Goal: Task Accomplishment & Management: Use online tool/utility

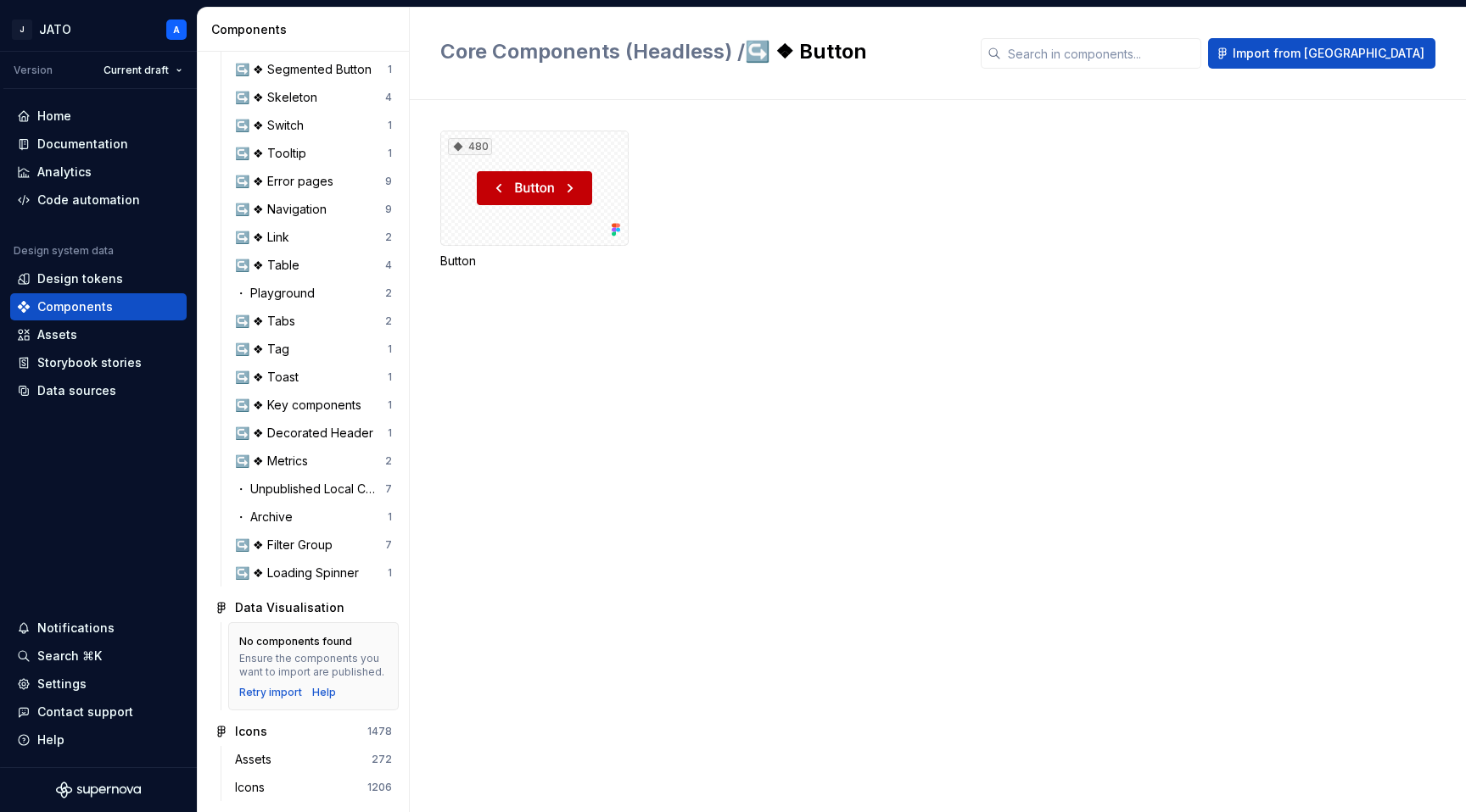
scroll to position [953, 0]
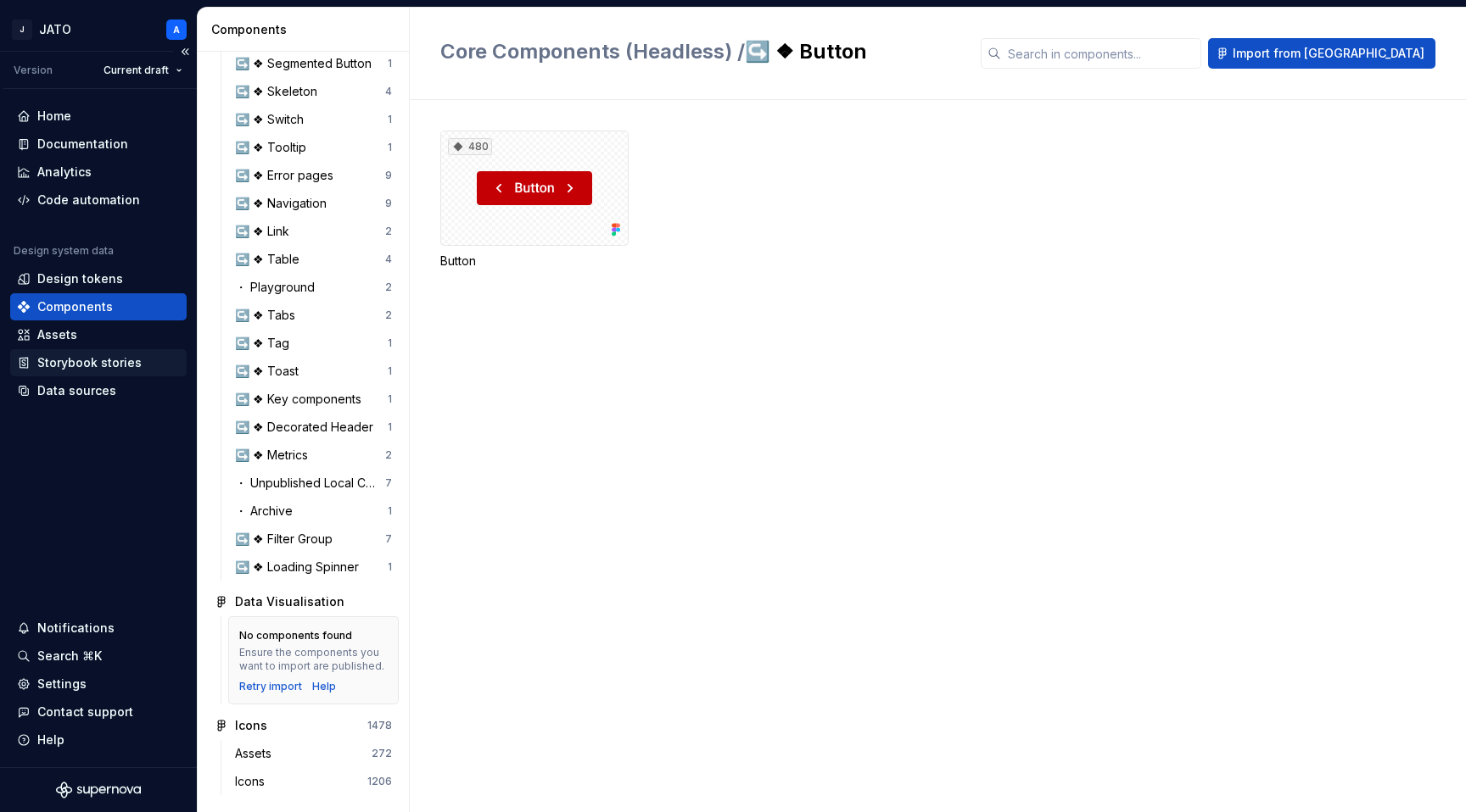
click at [102, 373] on div "Storybook stories" at bounding box center [99, 363] width 176 height 27
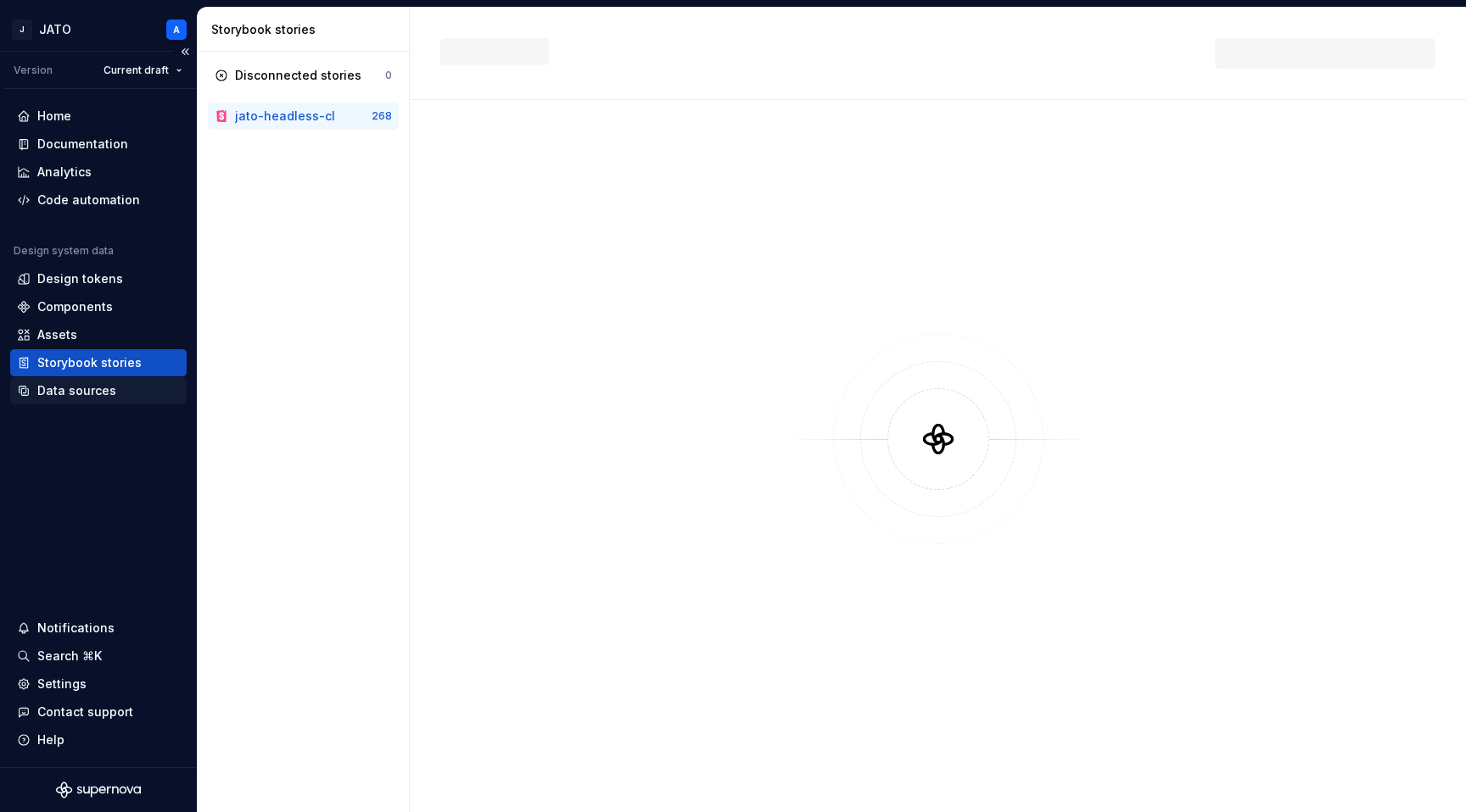
click at [74, 387] on div "Data sources" at bounding box center [77, 390] width 79 height 17
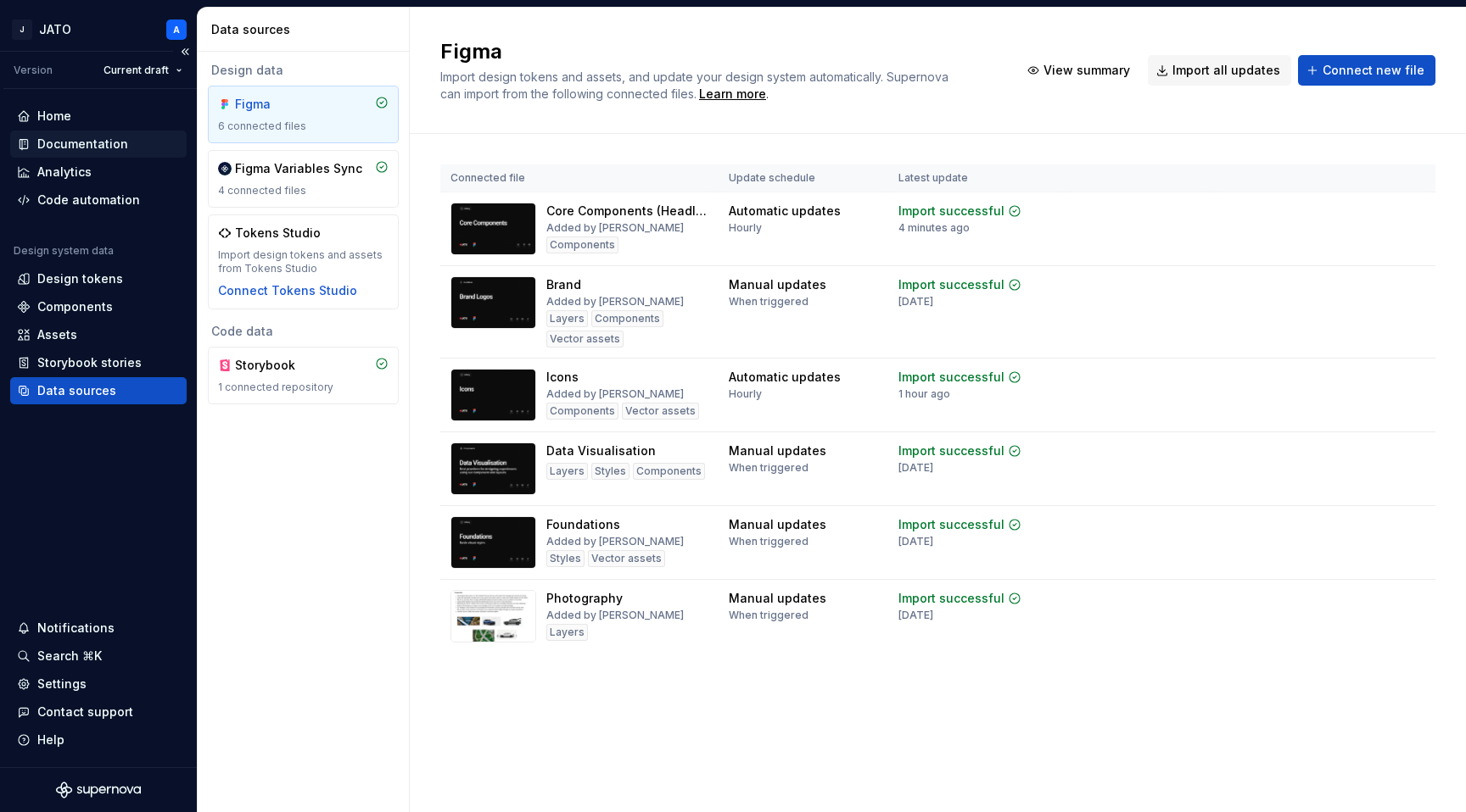
click at [60, 144] on div "Documentation" at bounding box center [82, 144] width 91 height 17
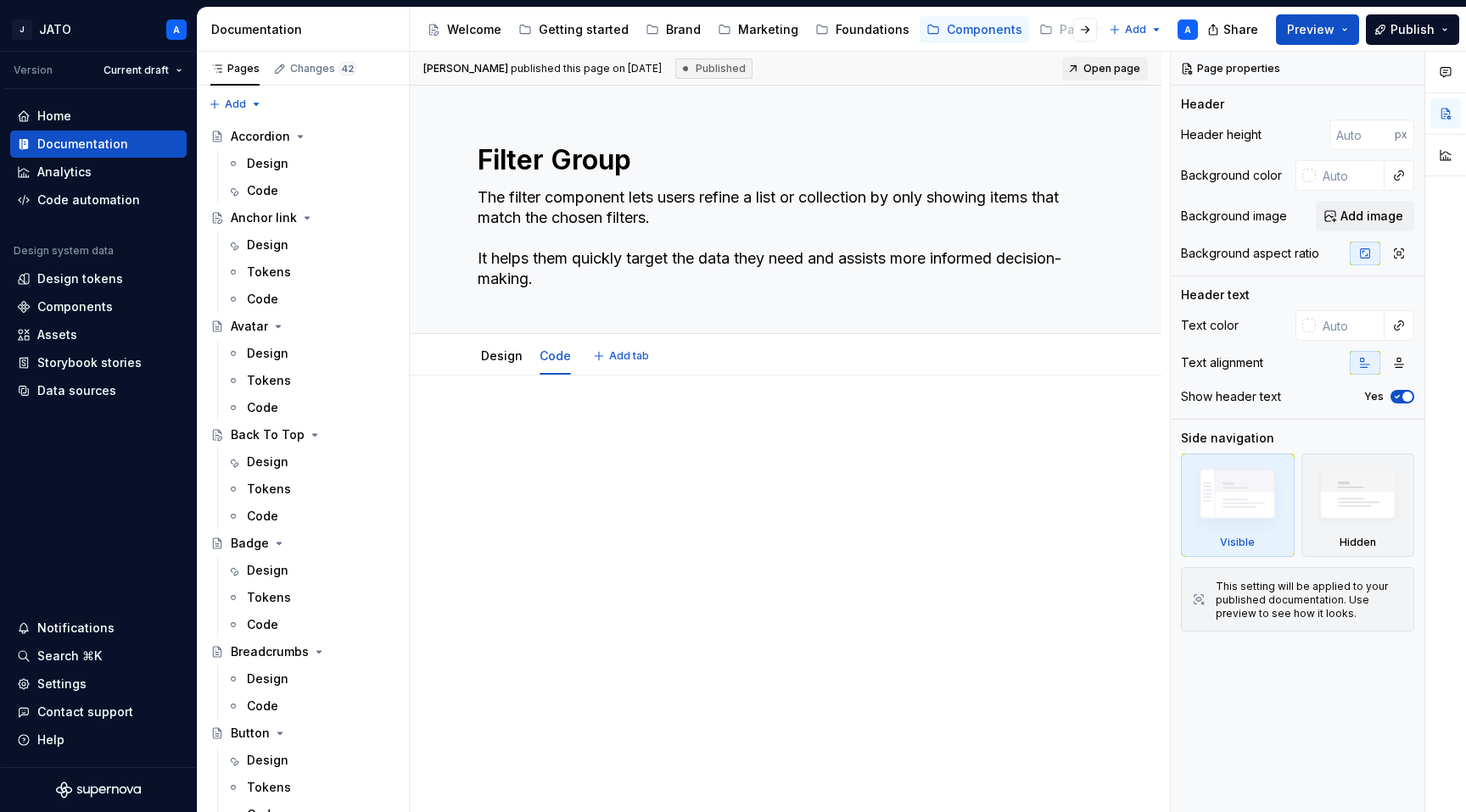
type textarea "*"
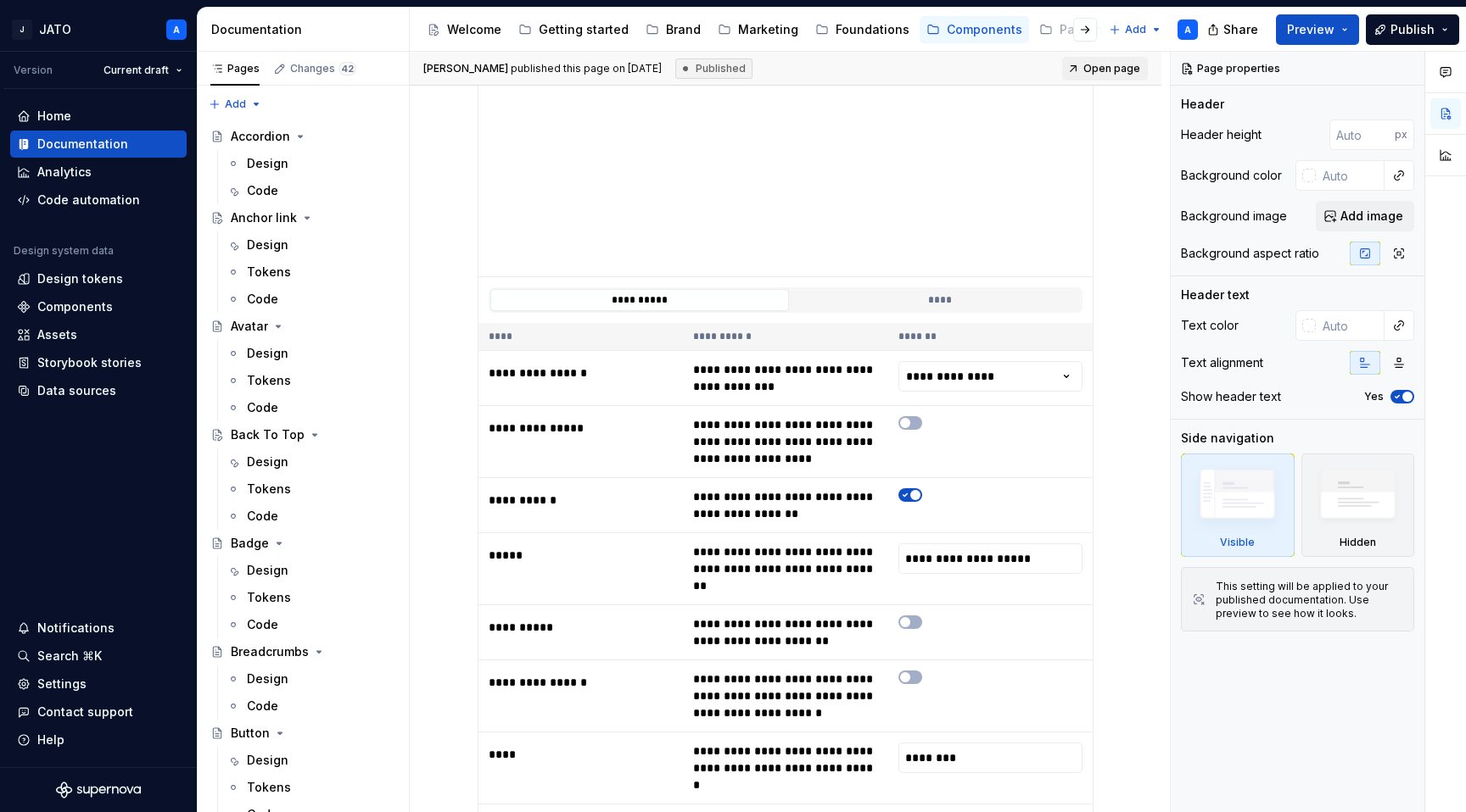
scroll to position [79, 0]
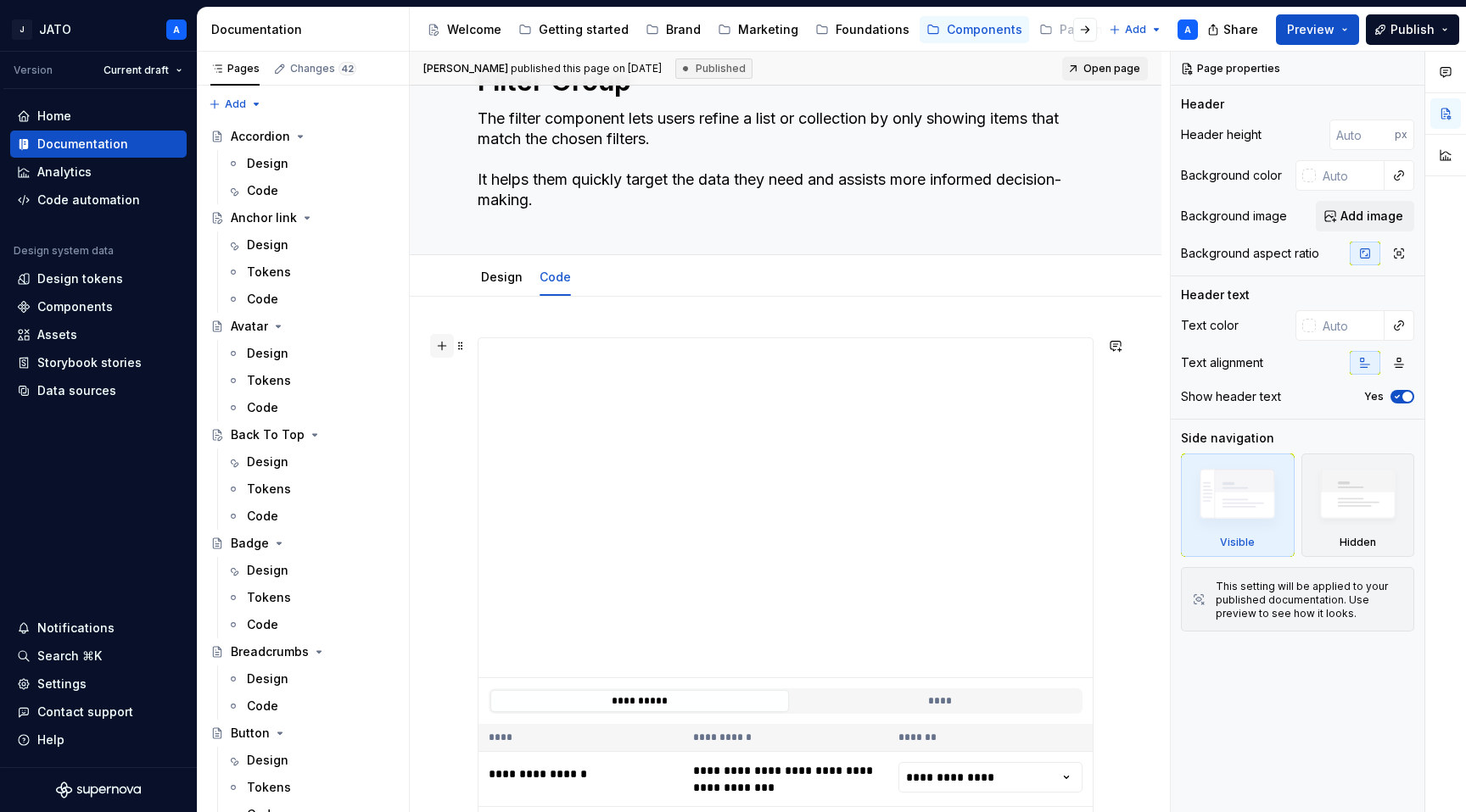
click at [447, 346] on button "button" at bounding box center [441, 345] width 24 height 24
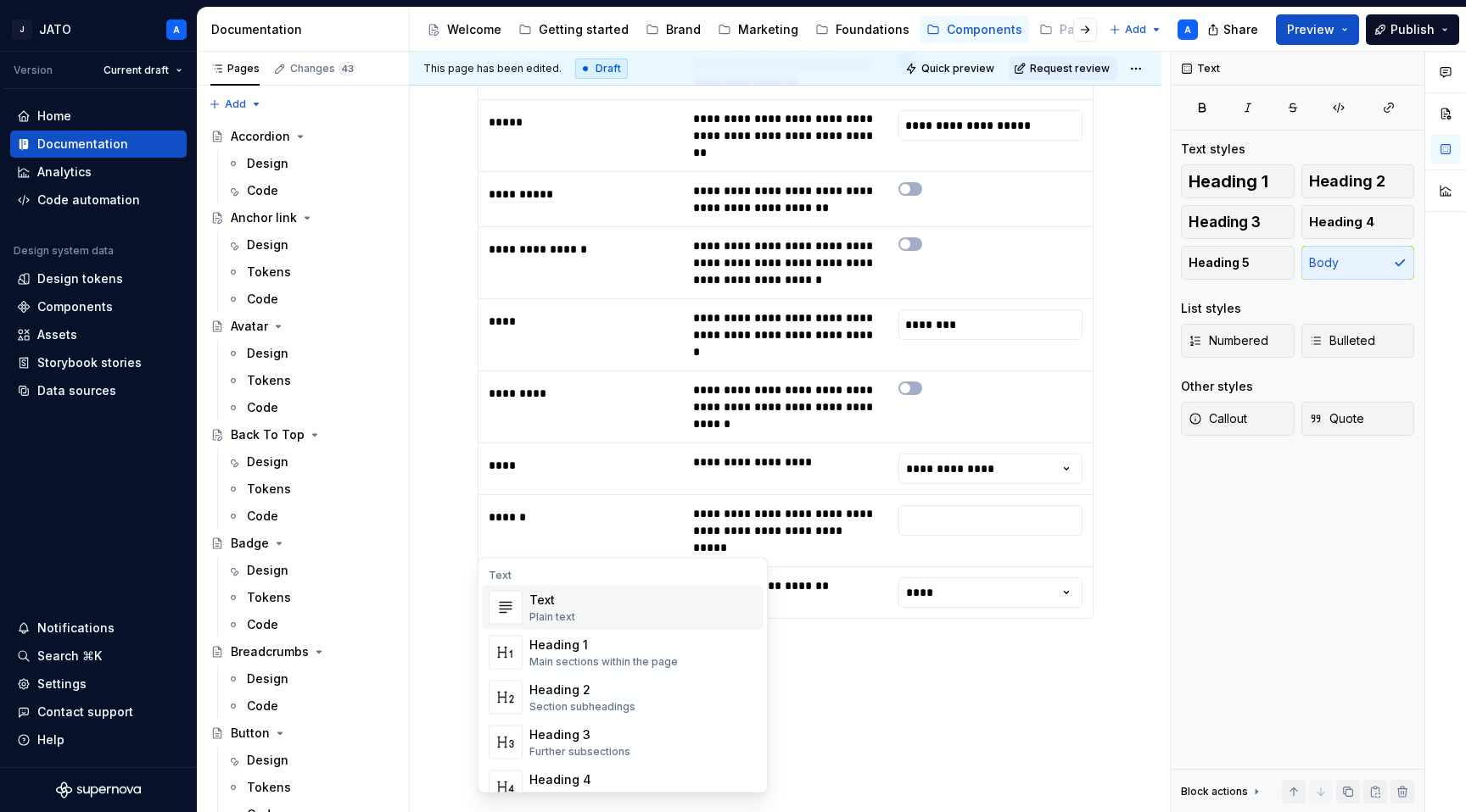
scroll to position [956, 0]
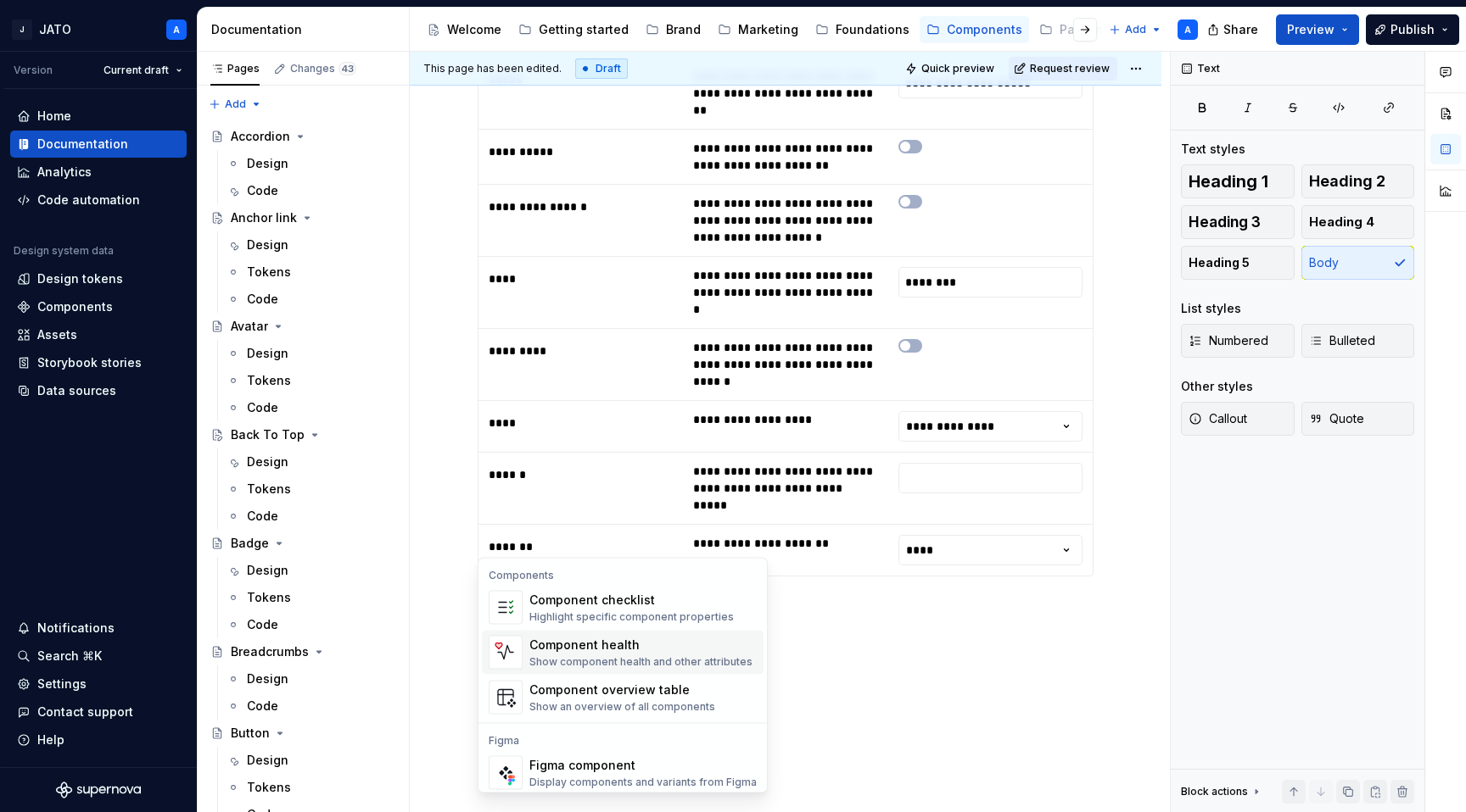
click at [599, 657] on div "Show component health and other attributes" at bounding box center [640, 661] width 223 height 13
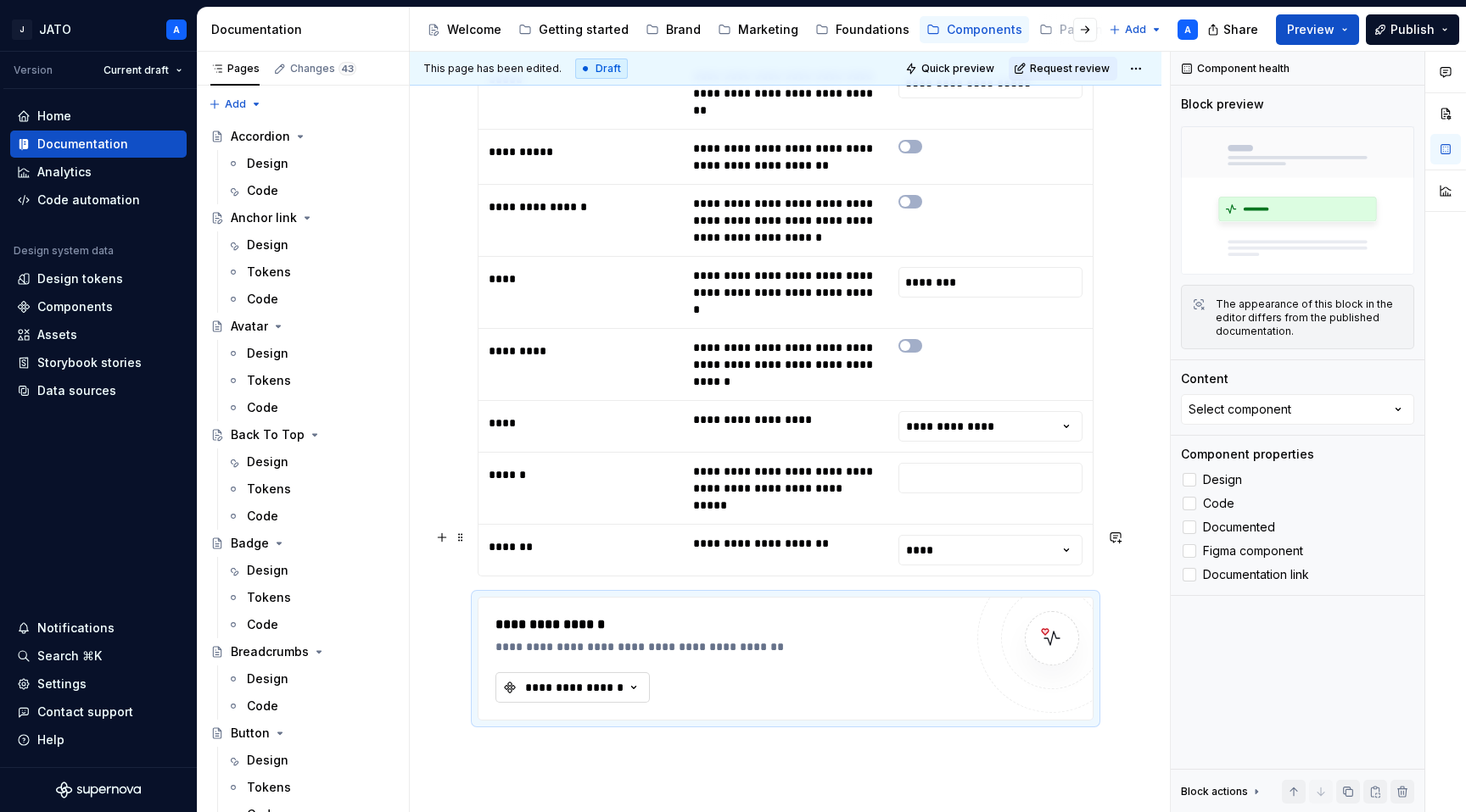
click at [607, 679] on div "**********" at bounding box center [574, 687] width 102 height 17
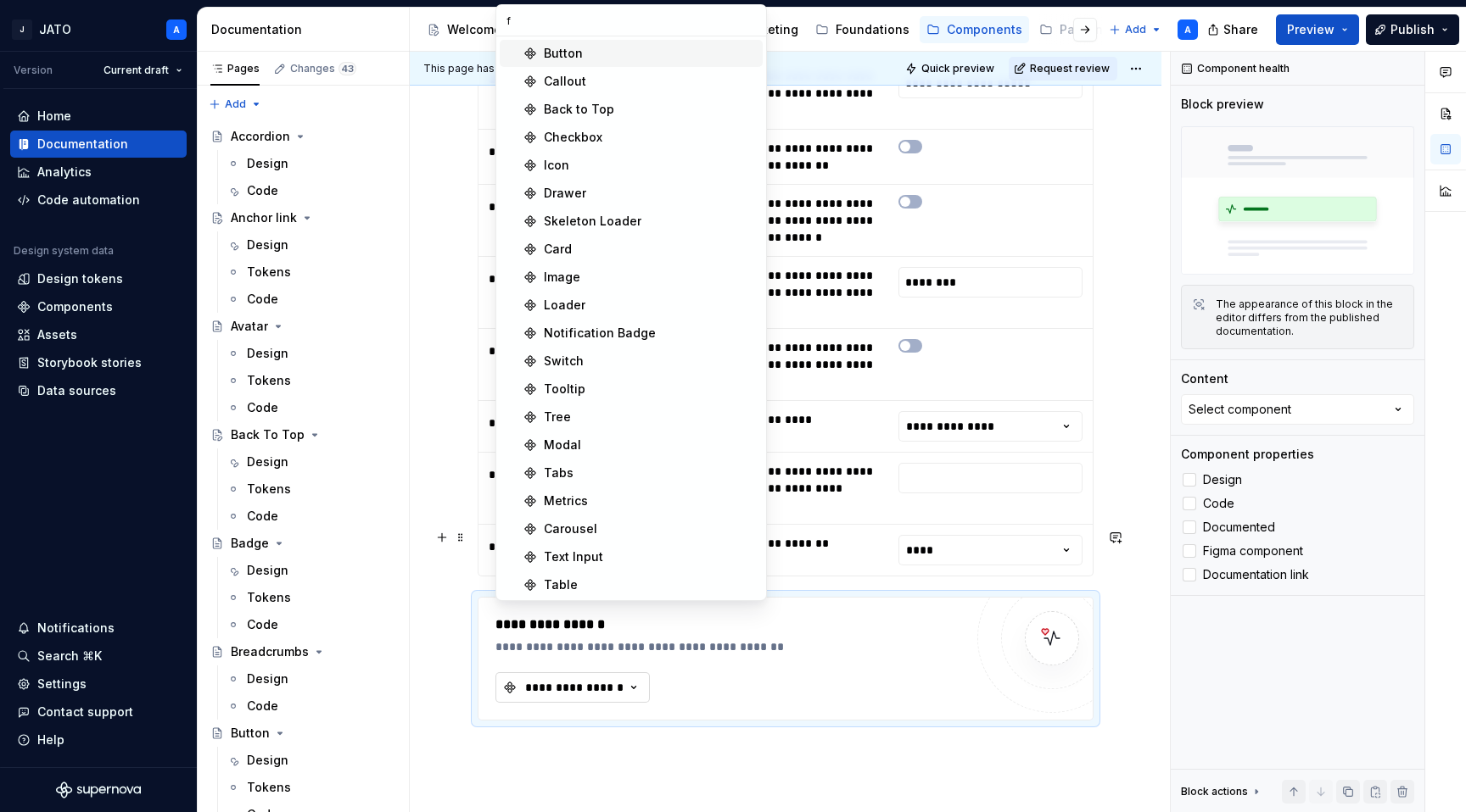
type input "fi"
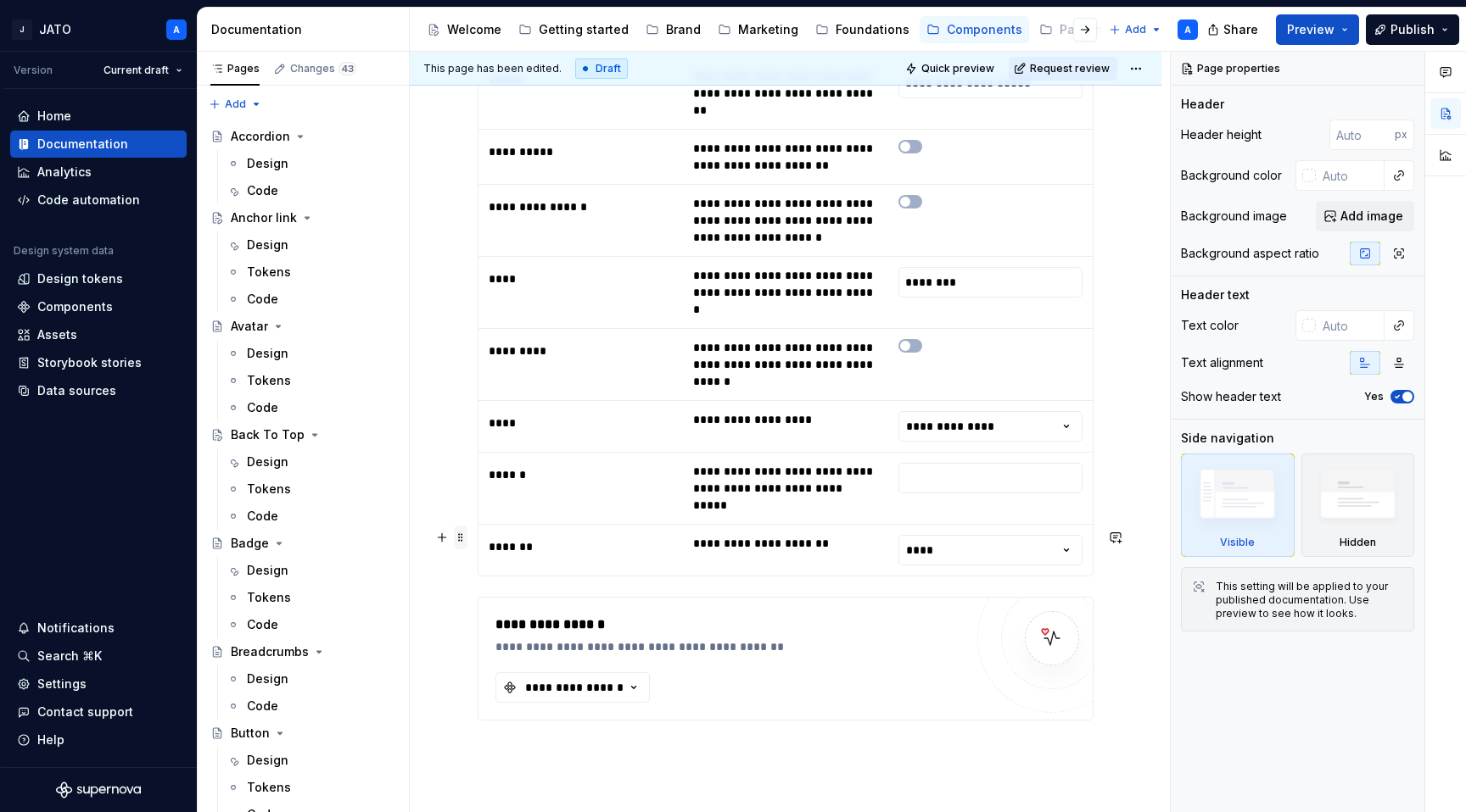
click at [458, 537] on span at bounding box center [460, 537] width 13 height 24
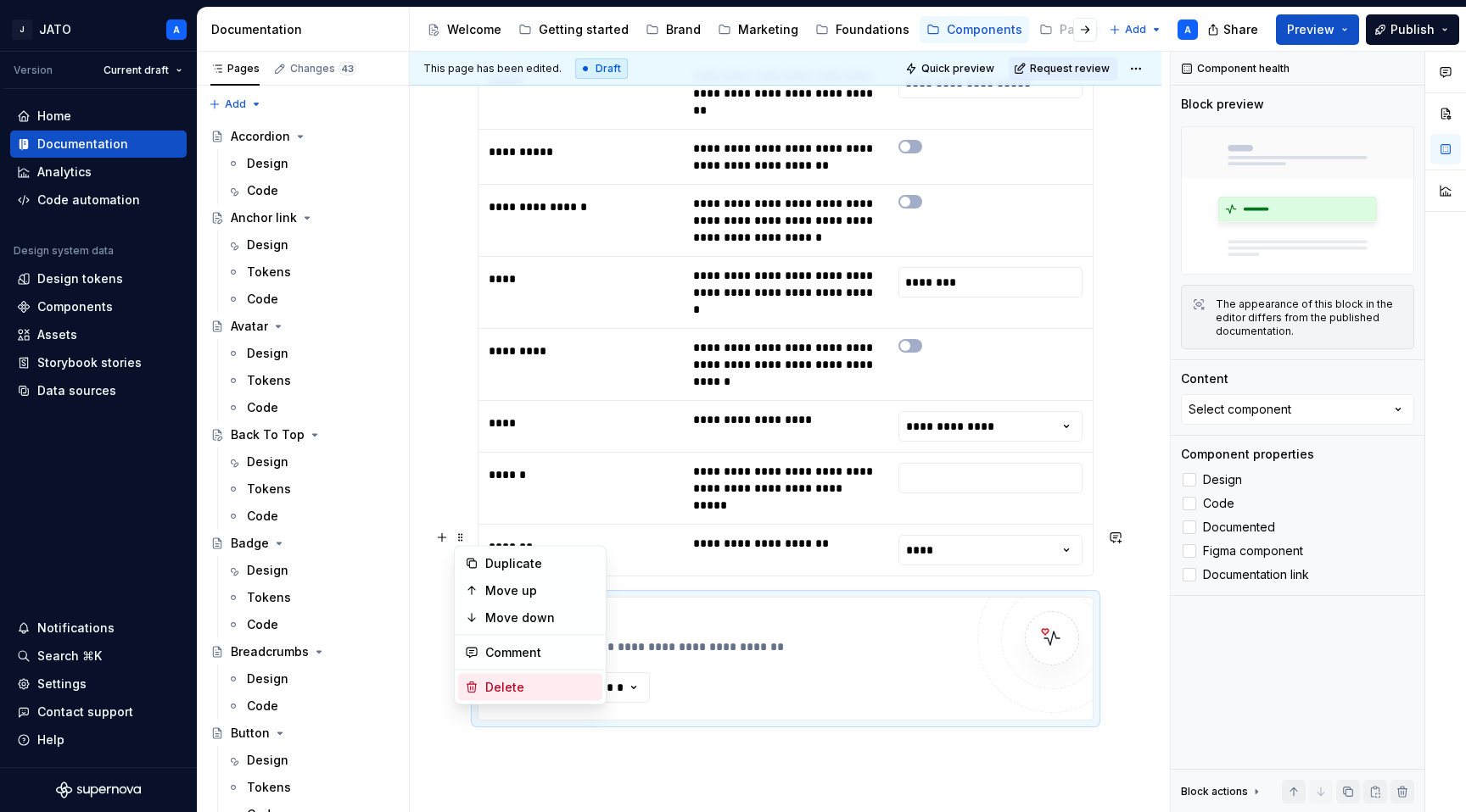
click at [514, 679] on div "Delete" at bounding box center [540, 687] width 110 height 17
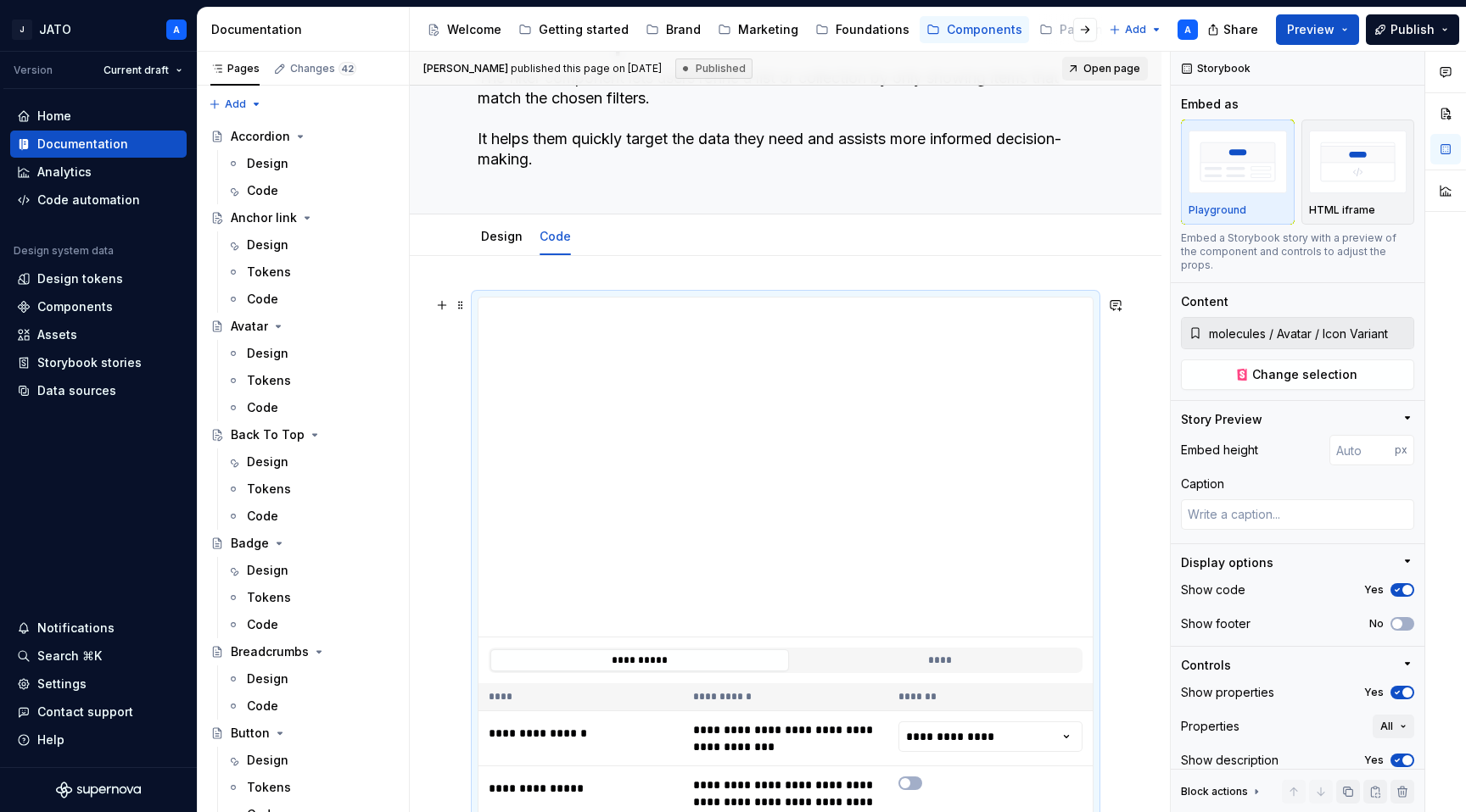
scroll to position [0, 0]
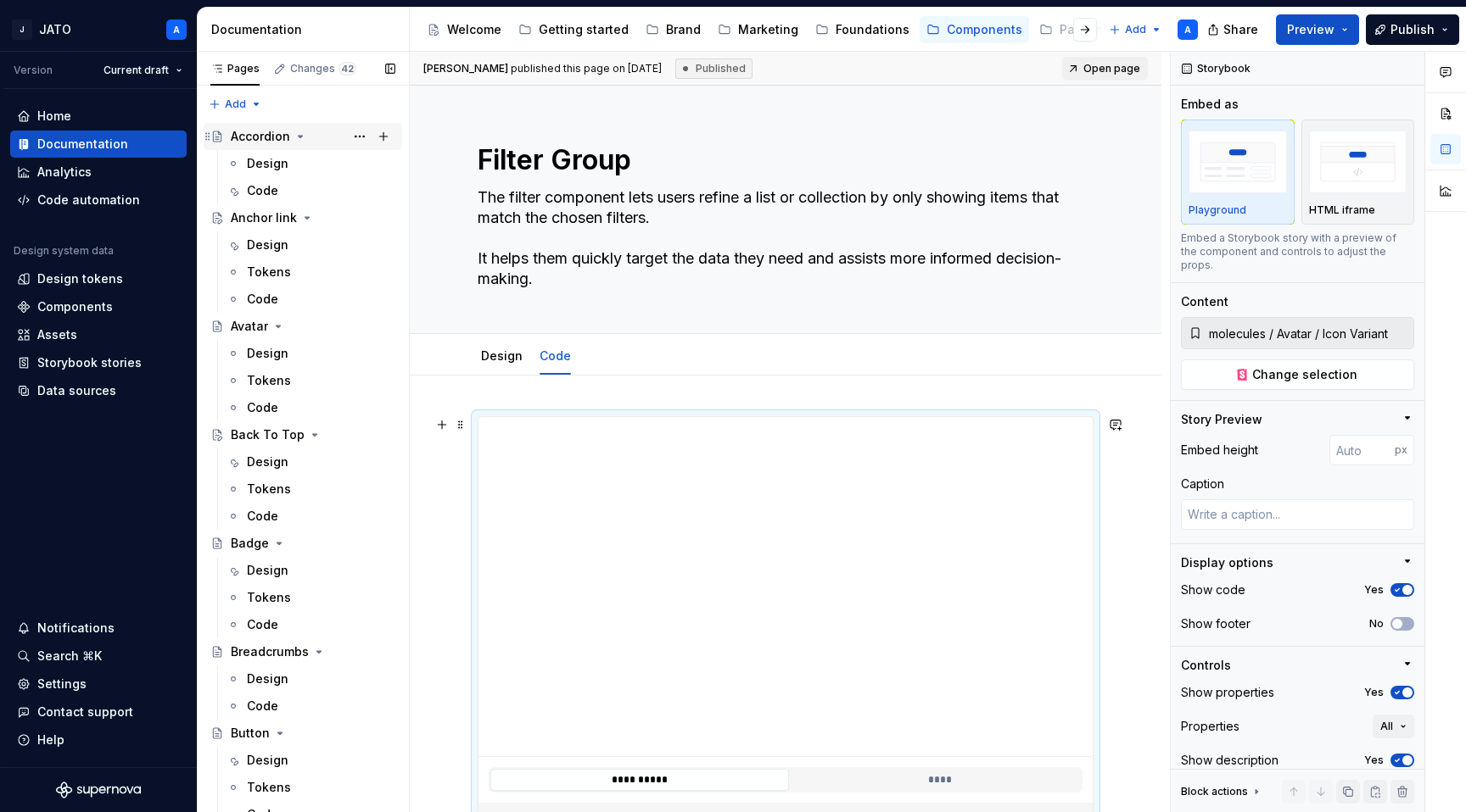
type textarea "*"
click at [103, 119] on div "Home" at bounding box center [98, 115] width 163 height 17
